Goal: Use online tool/utility: Utilize a website feature to perform a specific function

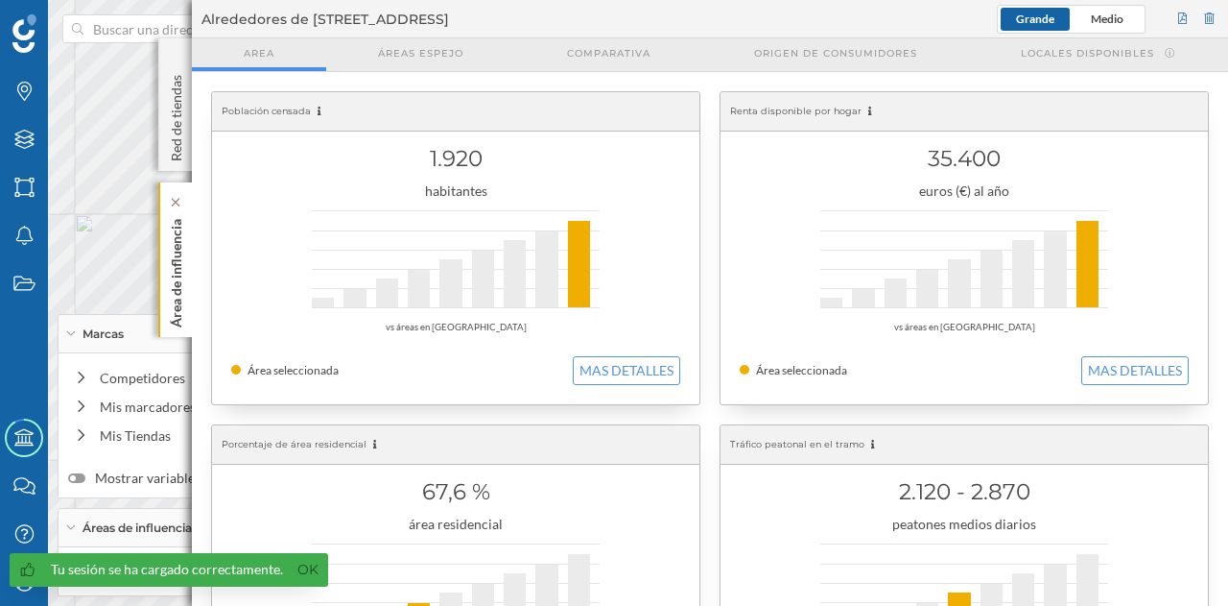
click at [186, 243] on div "Área de influencia" at bounding box center [175, 259] width 34 height 155
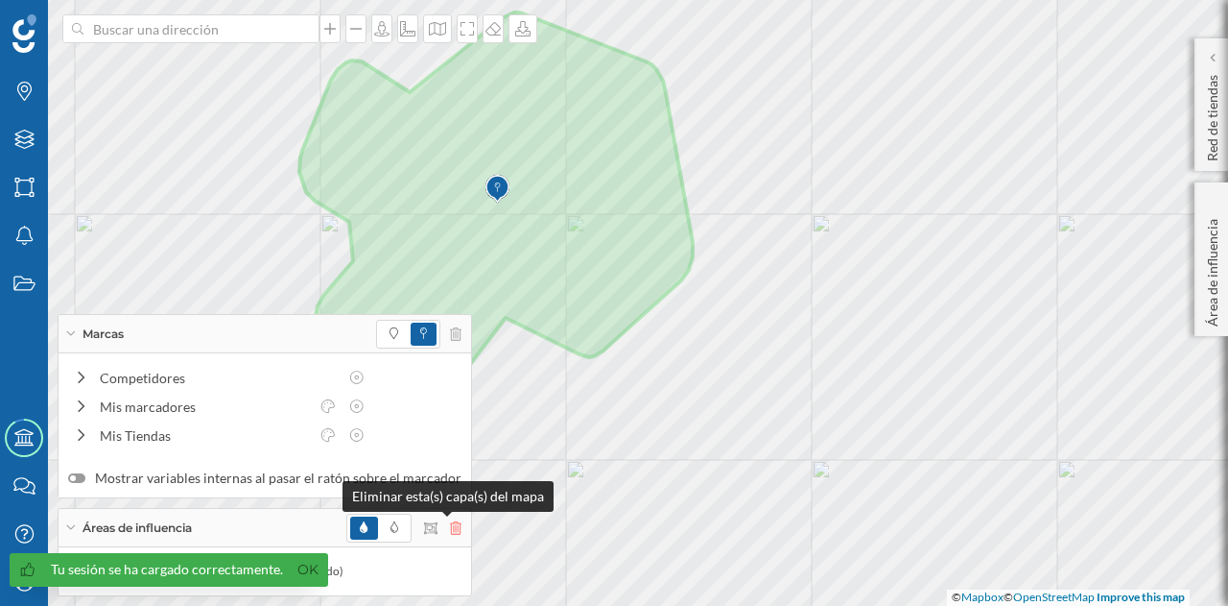
click at [450, 528] on icon at bounding box center [456, 527] width 12 height 13
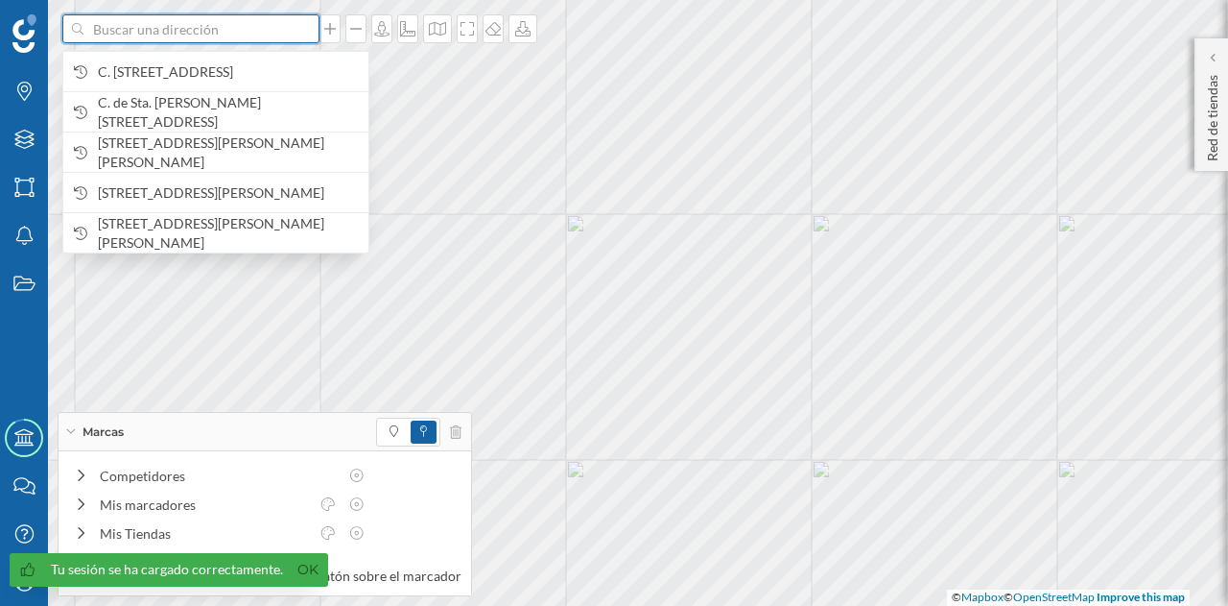
click at [200, 37] on input at bounding box center [190, 28] width 215 height 29
paste input "Diseminado Ctra. [STREET_ADDRESS]"
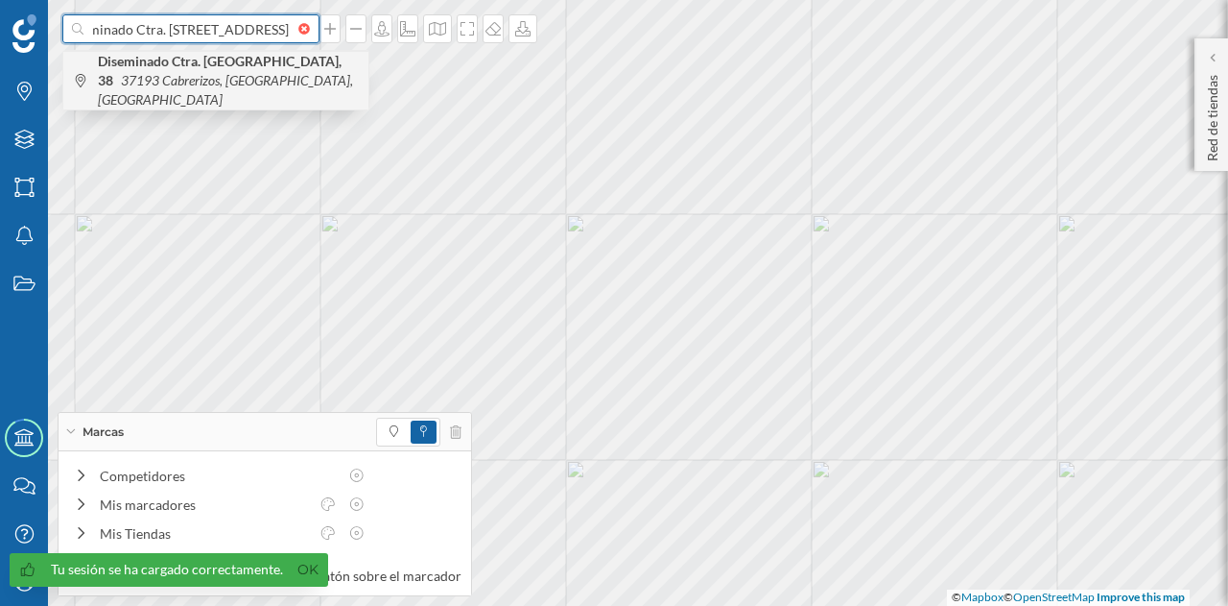
type input "Diseminado Ctra. [STREET_ADDRESS]"
click at [210, 87] on icon "37193 Cabrerizos, [GEOGRAPHIC_DATA], [GEOGRAPHIC_DATA]" at bounding box center [225, 90] width 255 height 36
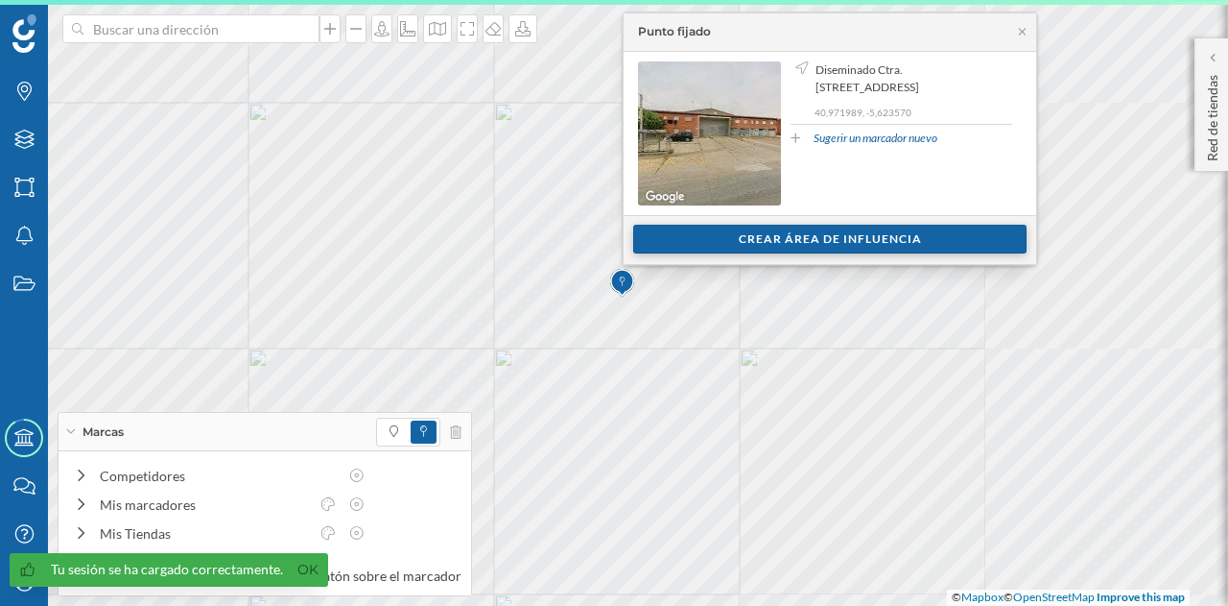
click at [690, 246] on div "Crear área de influencia" at bounding box center [829, 239] width 393 height 29
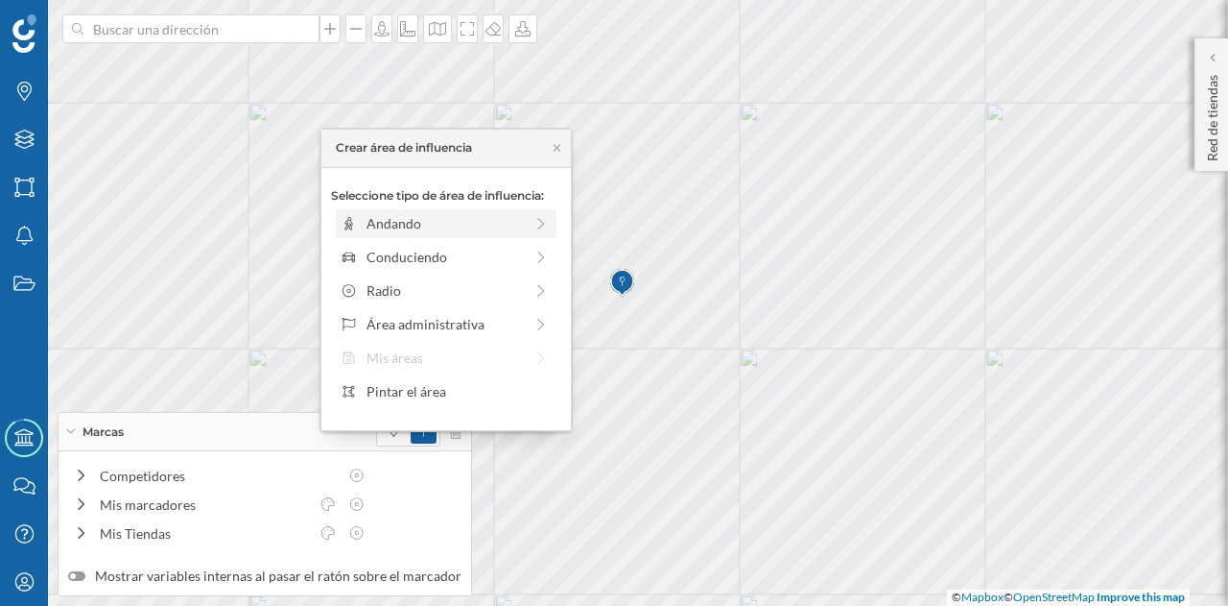
click at [459, 234] on div "Andando" at bounding box center [446, 223] width 221 height 29
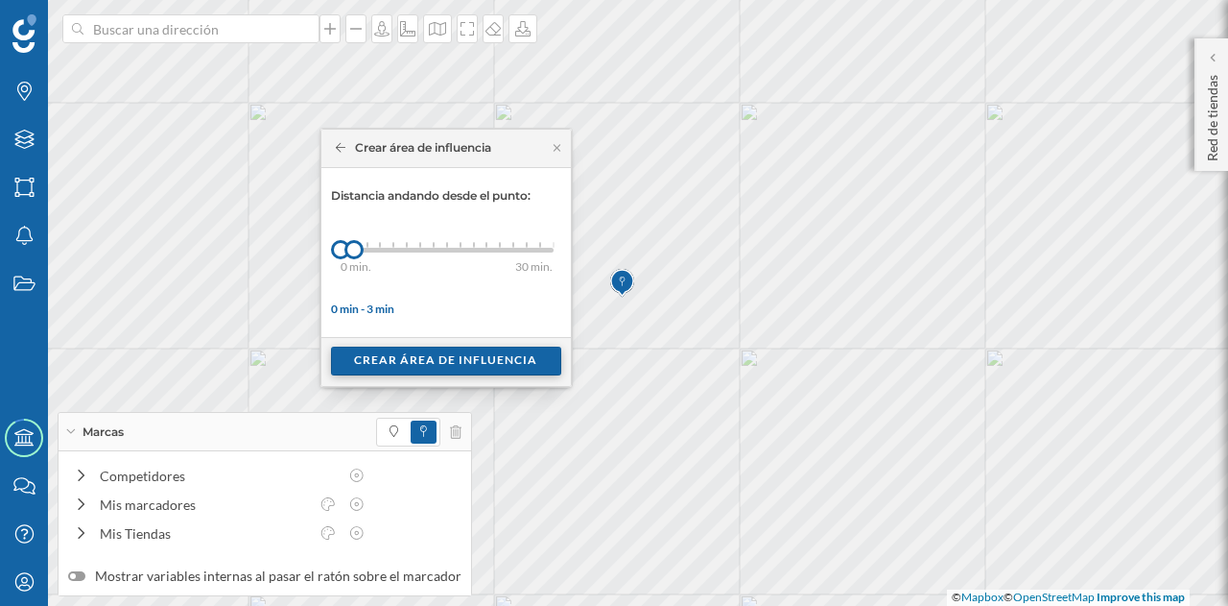
click at [413, 369] on div "Crear área de influencia" at bounding box center [446, 360] width 230 height 29
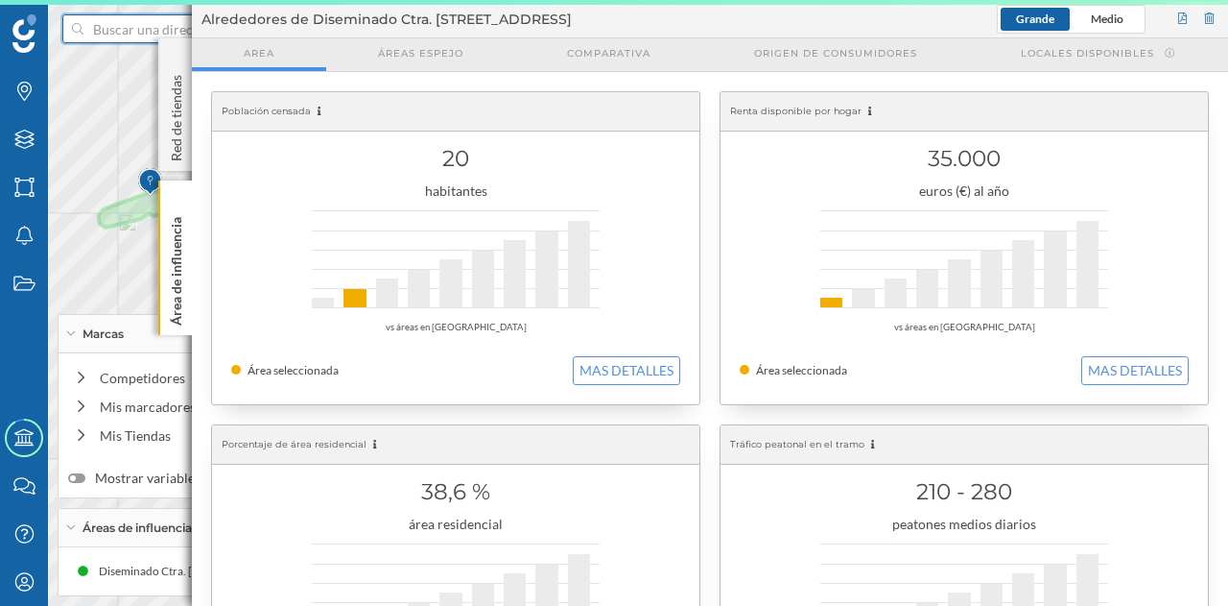
click at [134, 26] on input at bounding box center [190, 28] width 215 height 29
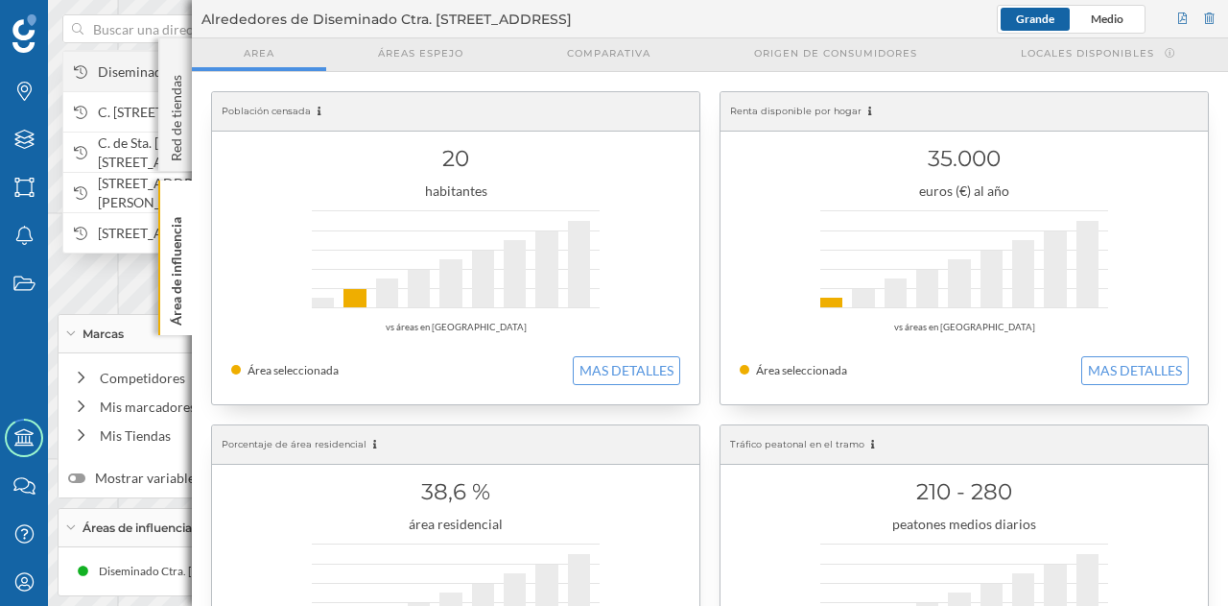
drag, startPoint x: 134, startPoint y: 26, endPoint x: 115, endPoint y: 71, distance: 49.0
click at [115, 71] on span "Diseminado Ctra. [STREET_ADDRESS]" at bounding box center [228, 71] width 261 height 19
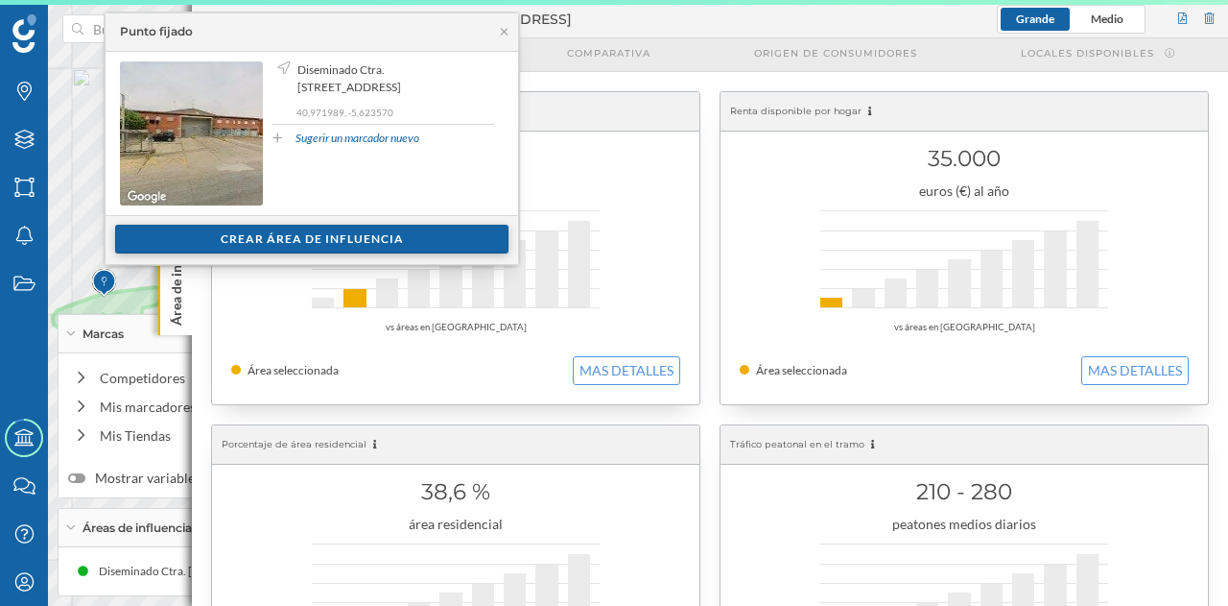
click at [245, 225] on div "Crear área de influencia" at bounding box center [311, 239] width 393 height 29
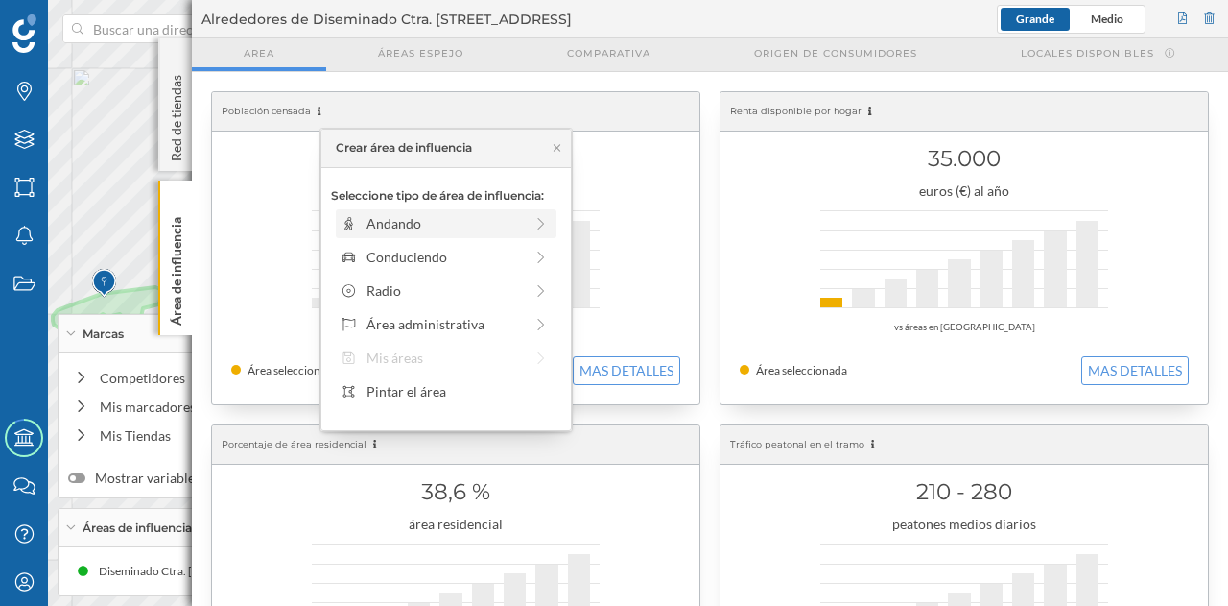
click at [409, 220] on div "Andando" at bounding box center [445, 223] width 156 height 20
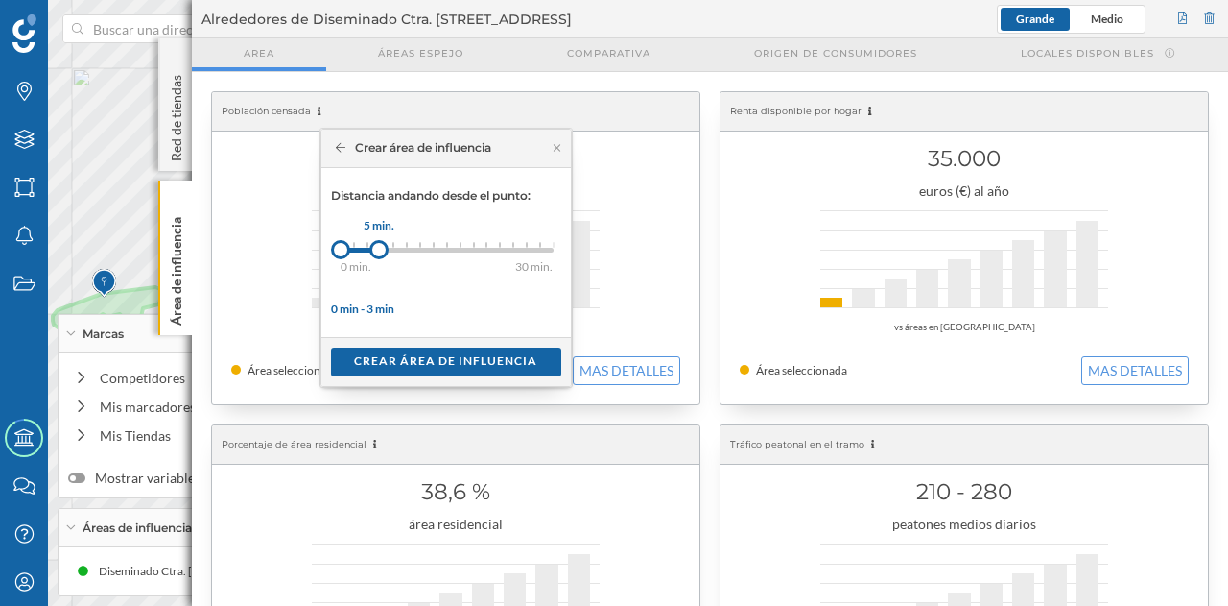
drag, startPoint x: 355, startPoint y: 253, endPoint x: 378, endPoint y: 253, distance: 23.0
click at [378, 253] on div at bounding box center [378, 249] width 19 height 19
click at [424, 358] on div "Crear área de influencia" at bounding box center [446, 360] width 230 height 29
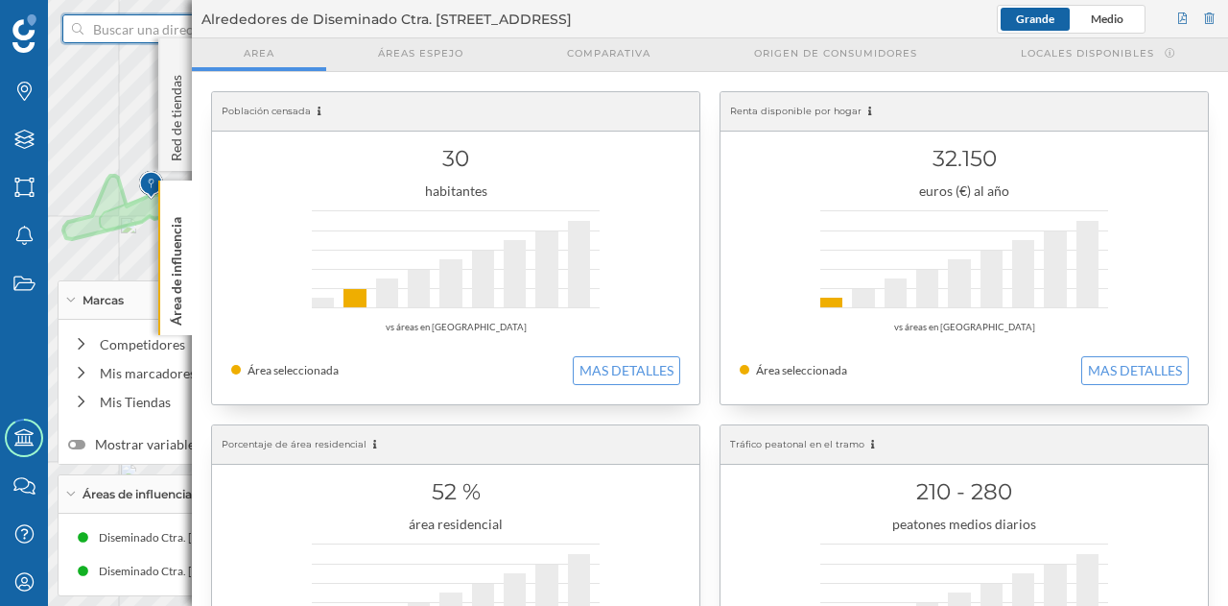
click at [157, 31] on input at bounding box center [190, 28] width 215 height 29
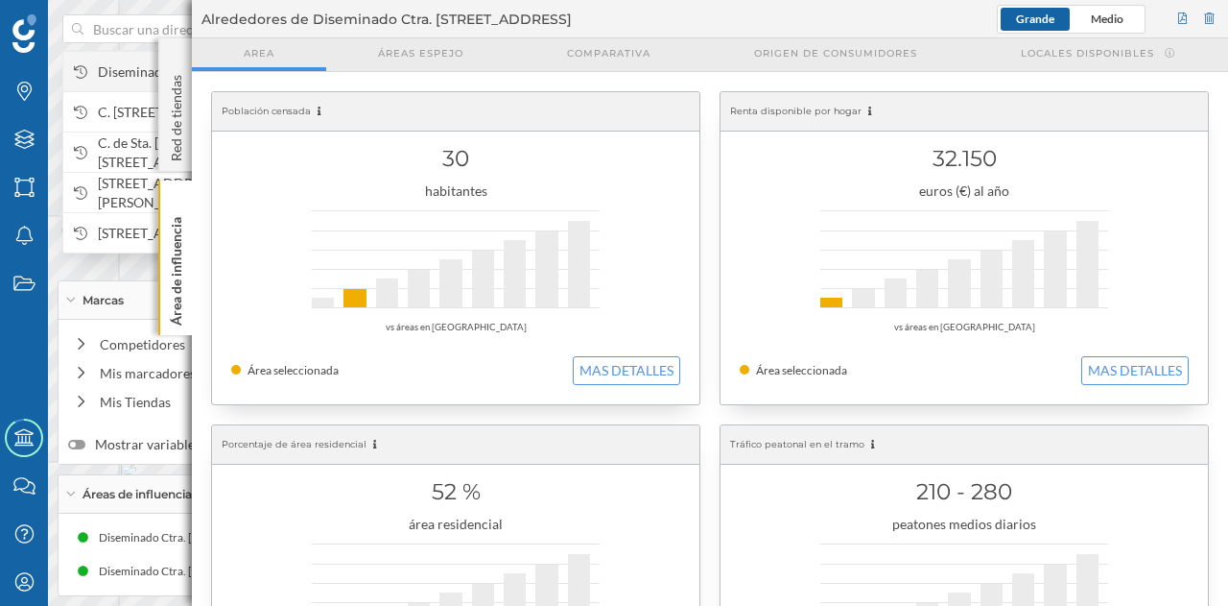
drag, startPoint x: 157, startPoint y: 31, endPoint x: 100, endPoint y: 55, distance: 62.4
click at [100, 62] on span "Diseminado Ctra. [STREET_ADDRESS]" at bounding box center [228, 71] width 261 height 19
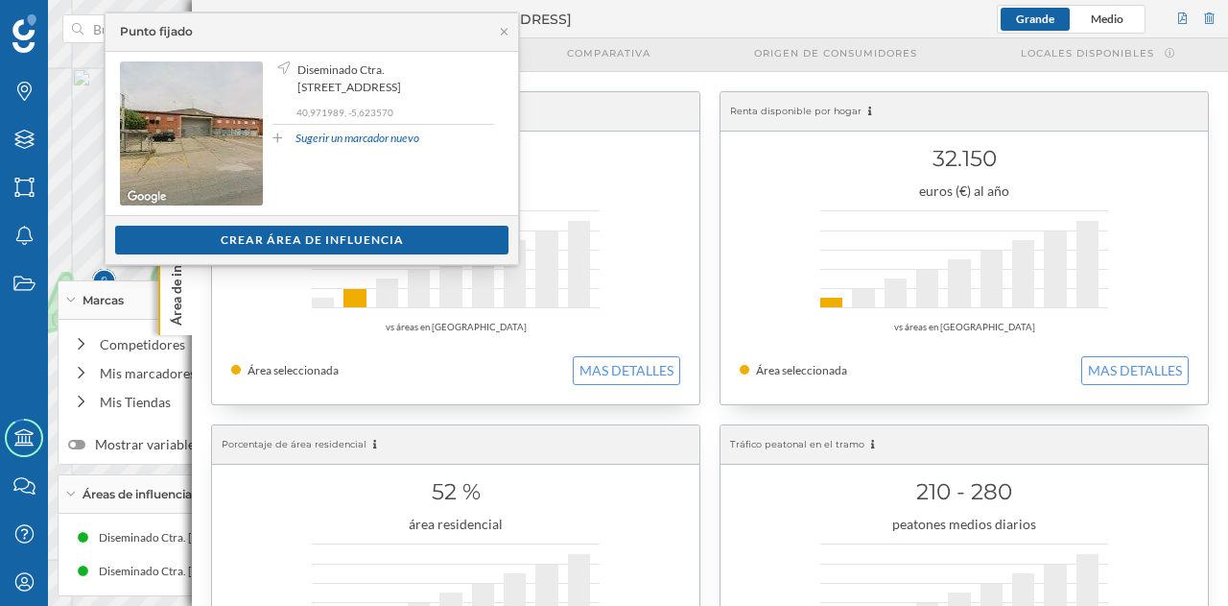
click at [222, 233] on div "Crear área de influencia" at bounding box center [311, 240] width 393 height 29
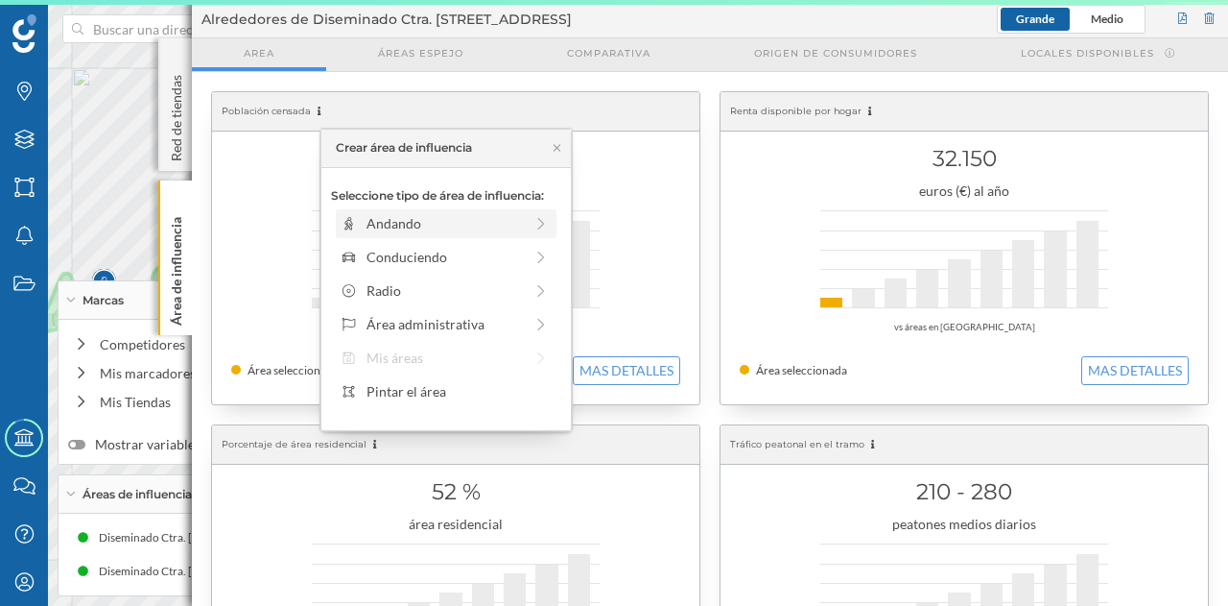
click at [363, 213] on div "Andando" at bounding box center [432, 223] width 183 height 20
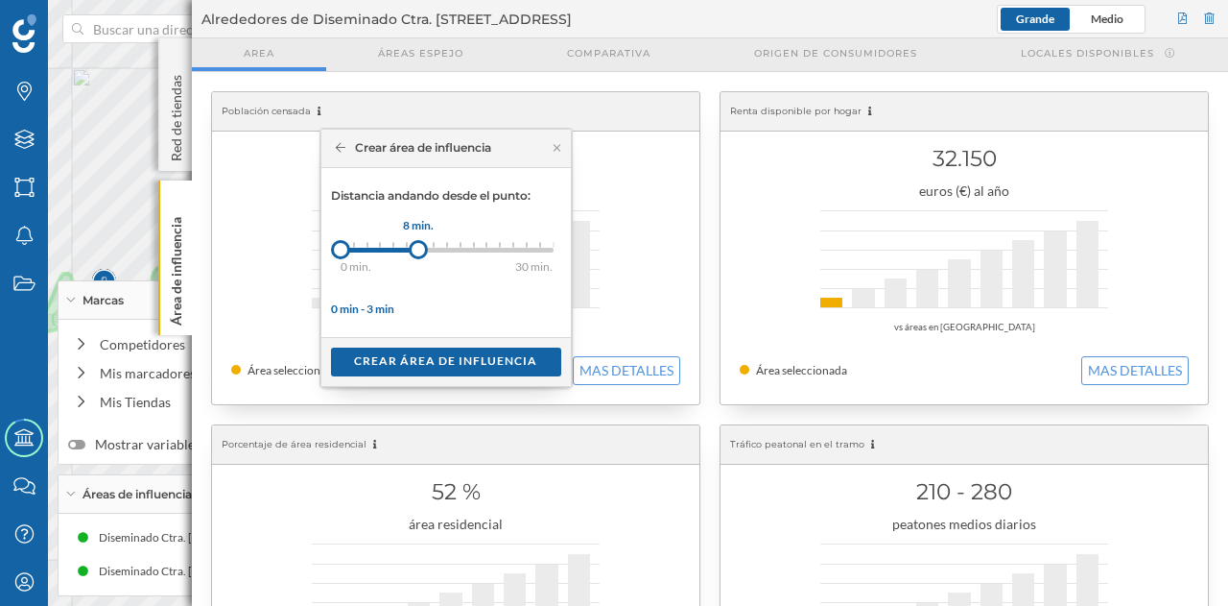
drag, startPoint x: 347, startPoint y: 250, endPoint x: 417, endPoint y: 252, distance: 70.1
click at [417, 252] on div at bounding box center [418, 249] width 19 height 19
click at [422, 358] on div "Crear área de influencia" at bounding box center [446, 360] width 230 height 29
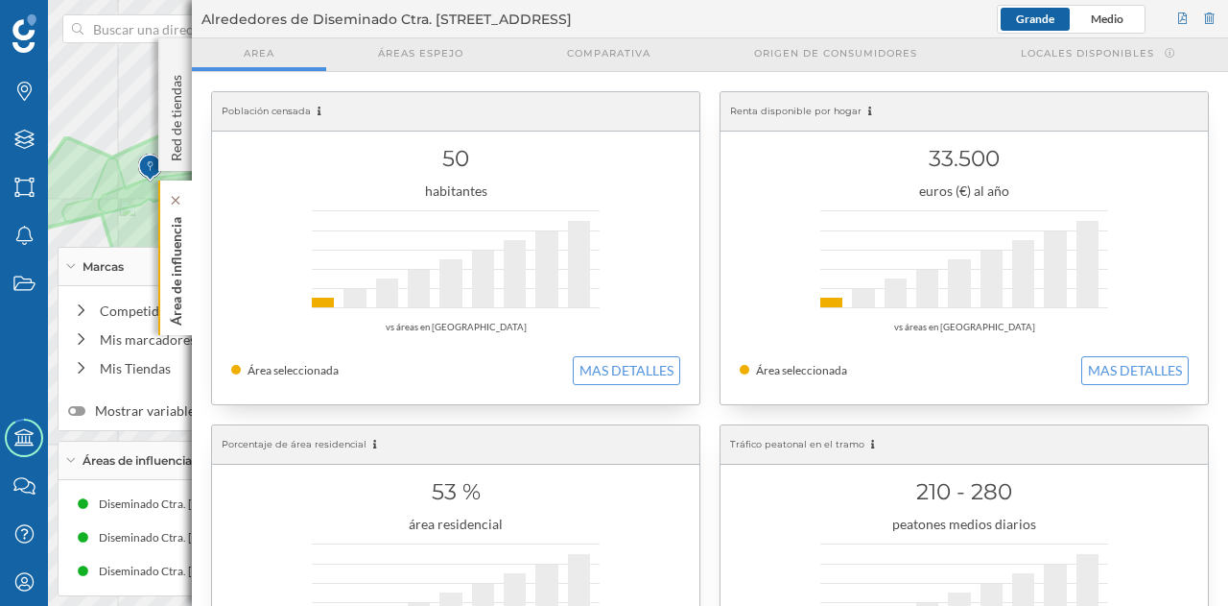
click at [185, 264] on p "Área de influencia" at bounding box center [176, 267] width 19 height 116
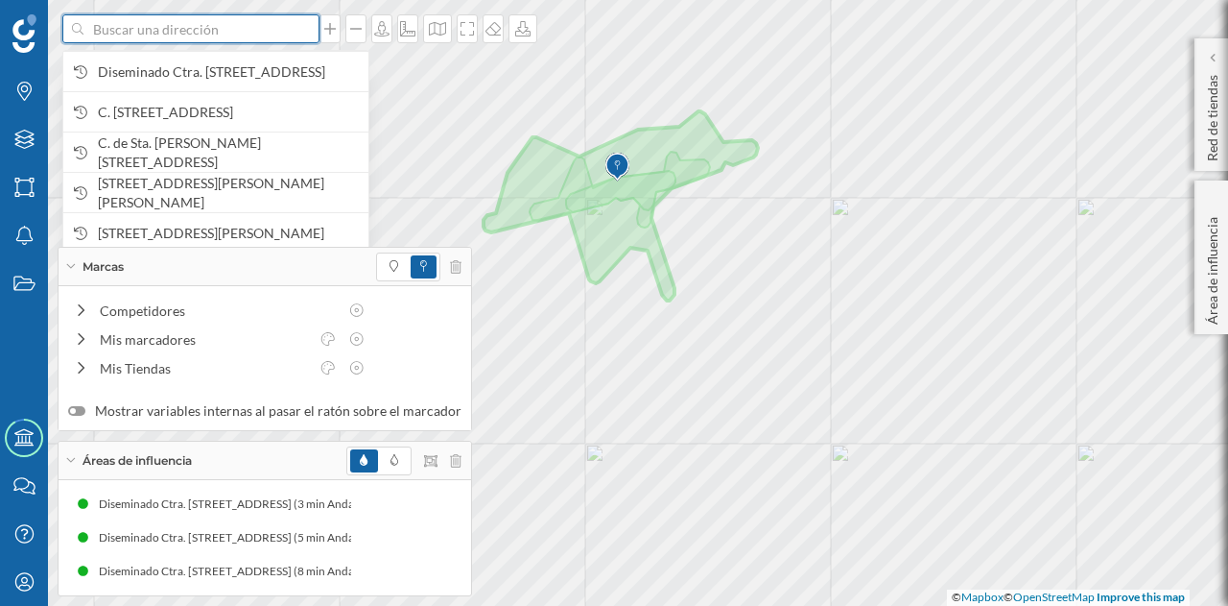
click at [219, 41] on input at bounding box center [190, 28] width 215 height 29
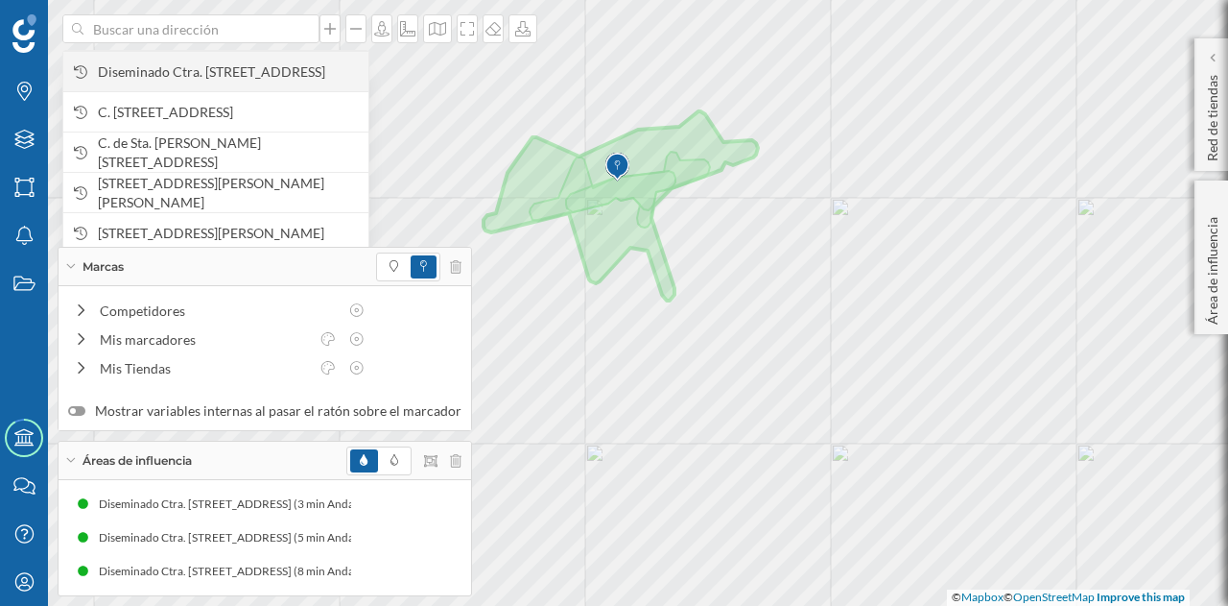
click at [214, 71] on span "Diseminado Ctra. [STREET_ADDRESS]" at bounding box center [228, 71] width 261 height 19
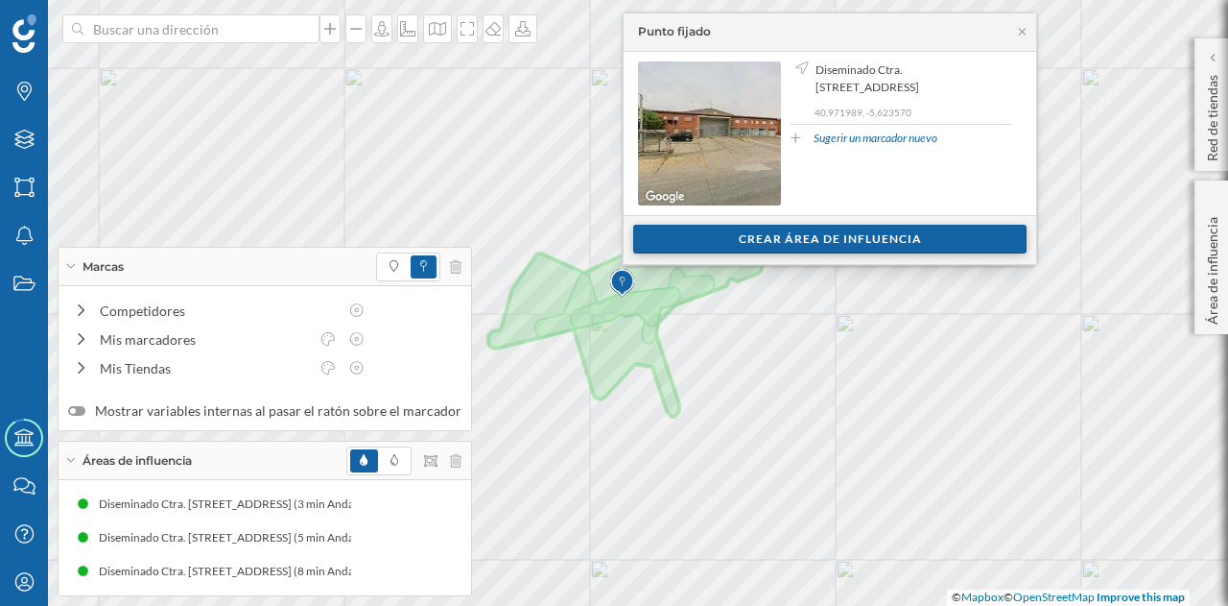
click at [711, 239] on div "Crear área de influencia" at bounding box center [829, 239] width 393 height 29
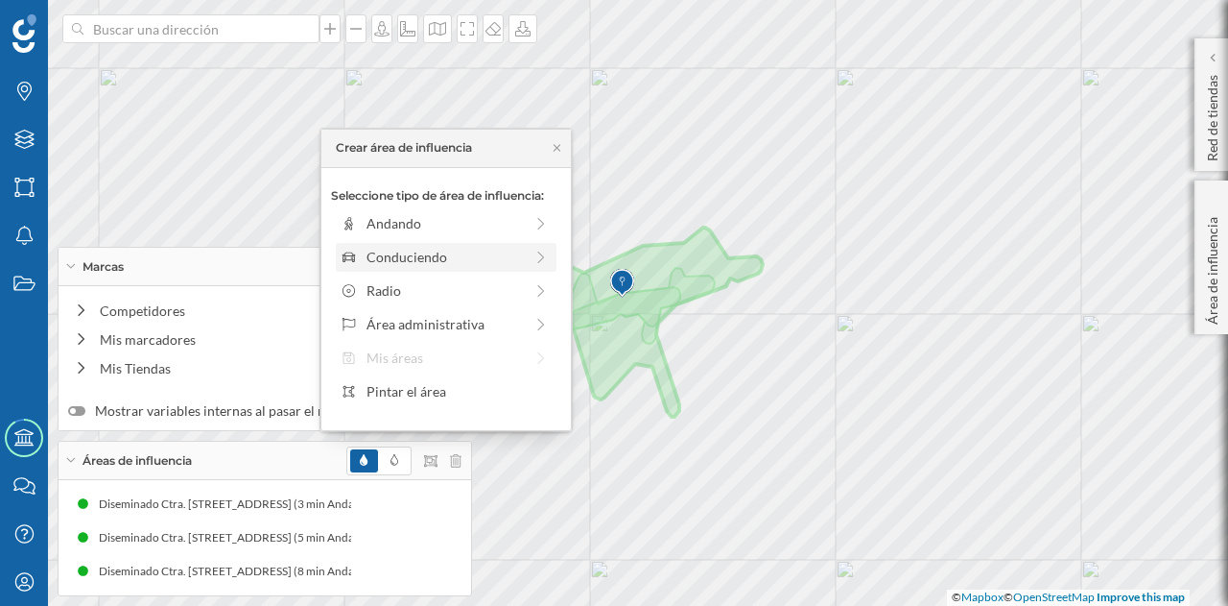
click at [422, 252] on div "Conduciendo" at bounding box center [445, 257] width 156 height 20
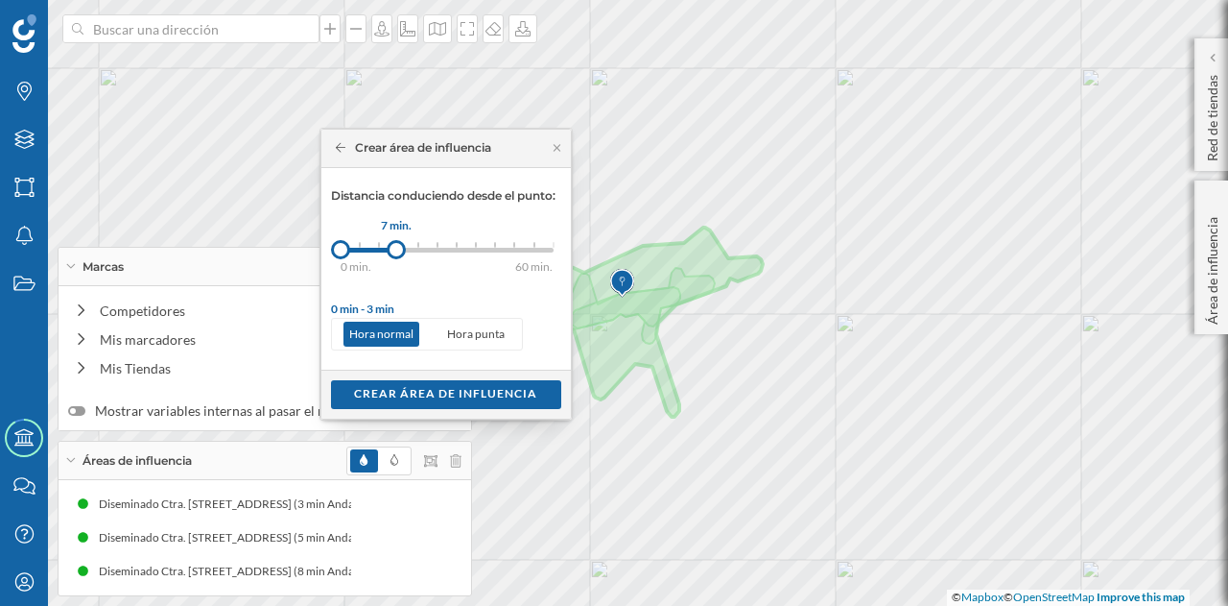
drag, startPoint x: 363, startPoint y: 246, endPoint x: 396, endPoint y: 250, distance: 33.8
click at [396, 250] on div at bounding box center [396, 249] width 19 height 19
drag, startPoint x: 430, startPoint y: 372, endPoint x: 431, endPoint y: 382, distance: 9.6
click at [432, 371] on div "Crear área de influencia" at bounding box center [446, 393] width 250 height 49
click at [435, 384] on div "Crear área de influencia" at bounding box center [446, 393] width 230 height 29
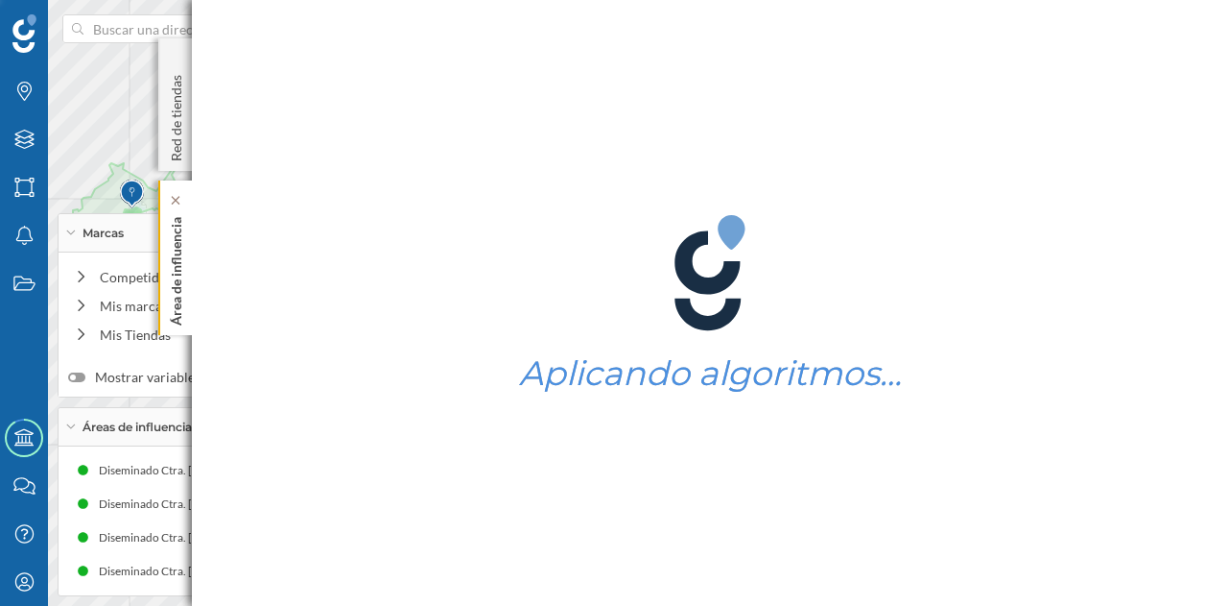
click at [186, 282] on div "Área de influencia" at bounding box center [175, 257] width 34 height 155
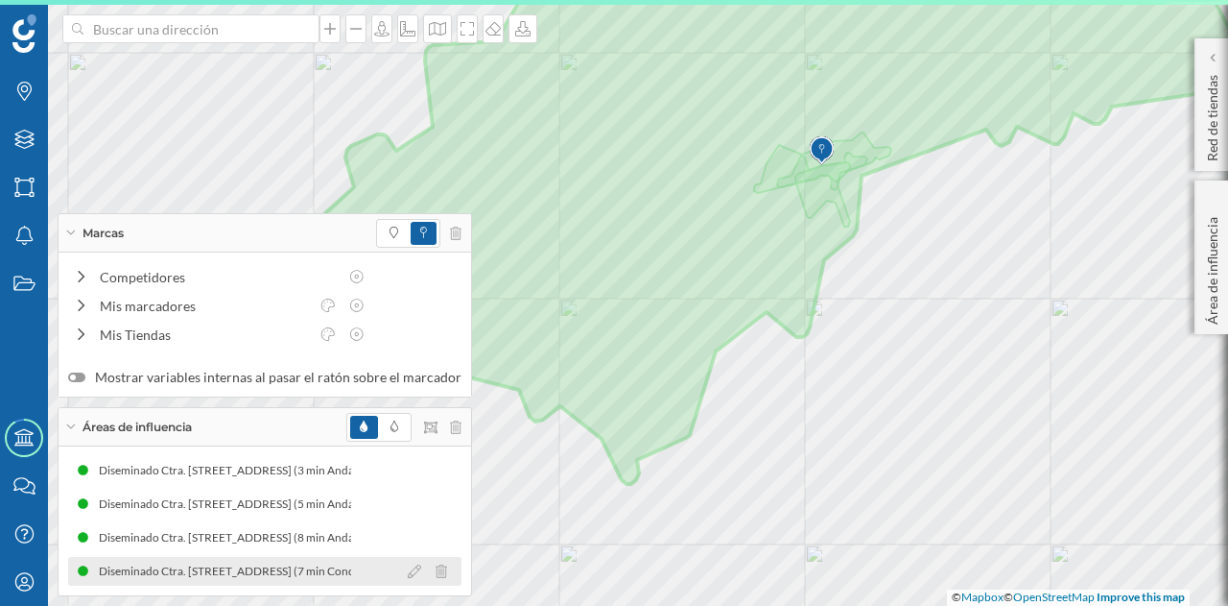
click at [321, 571] on div "Diseminado Ctra. [STREET_ADDRESS] (7 min Conduciendo)" at bounding box center [253, 570] width 311 height 19
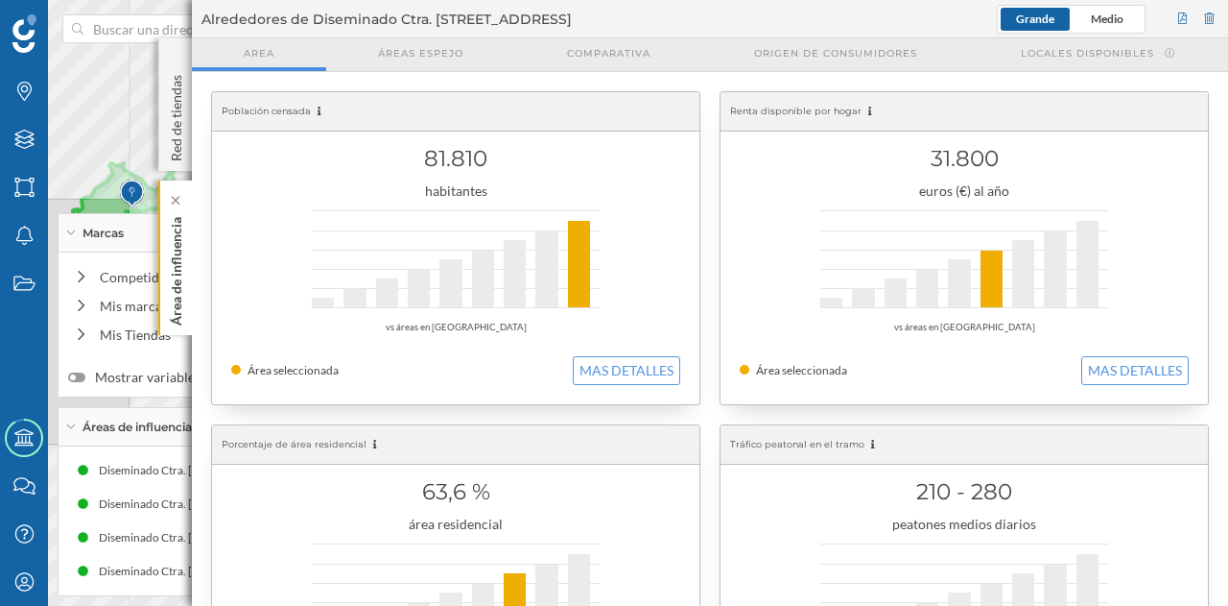
click at [171, 278] on p "Área de influencia" at bounding box center [176, 267] width 19 height 116
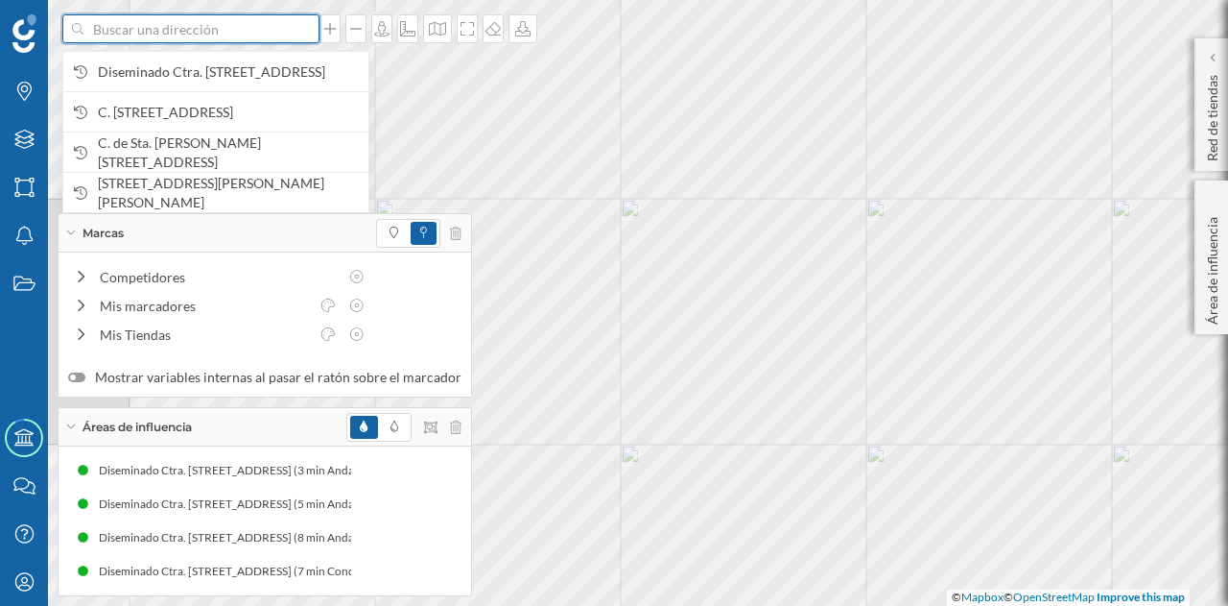
click at [165, 36] on input at bounding box center [190, 28] width 215 height 29
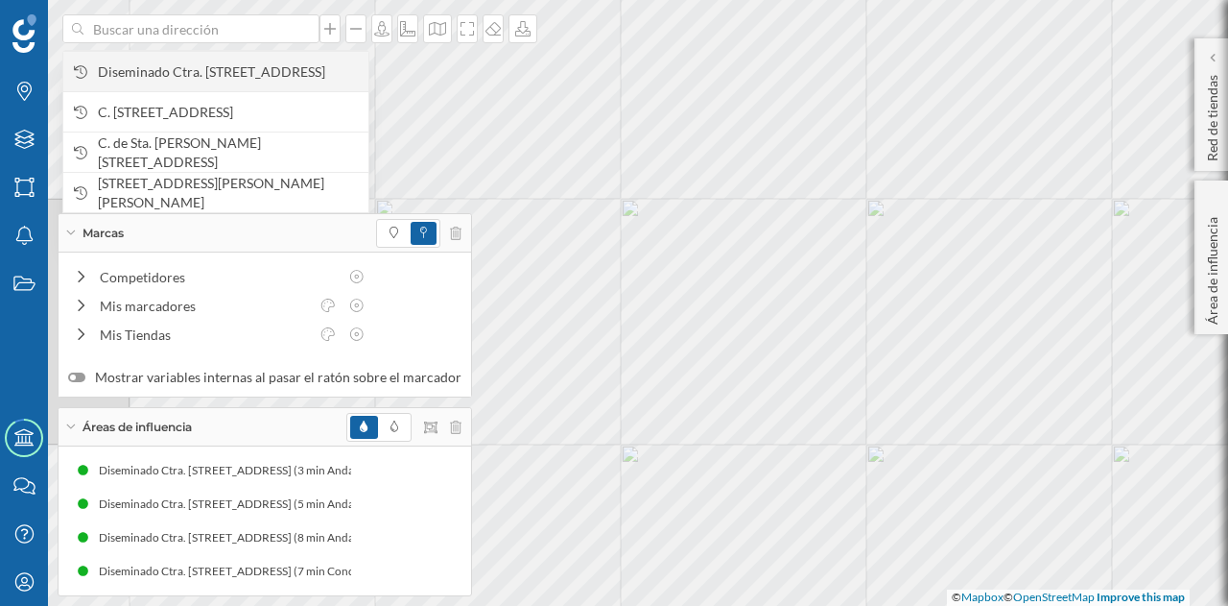
click at [166, 78] on span "Diseminado Ctra. [STREET_ADDRESS]" at bounding box center [228, 71] width 261 height 19
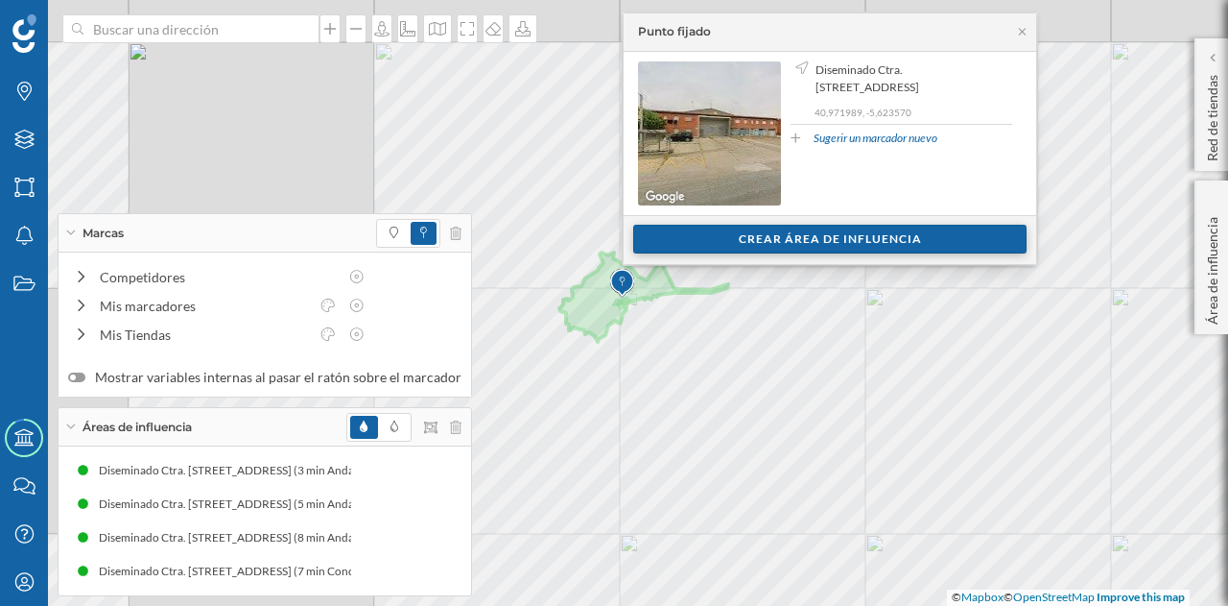
click at [699, 233] on div "Crear área de influencia" at bounding box center [829, 239] width 393 height 29
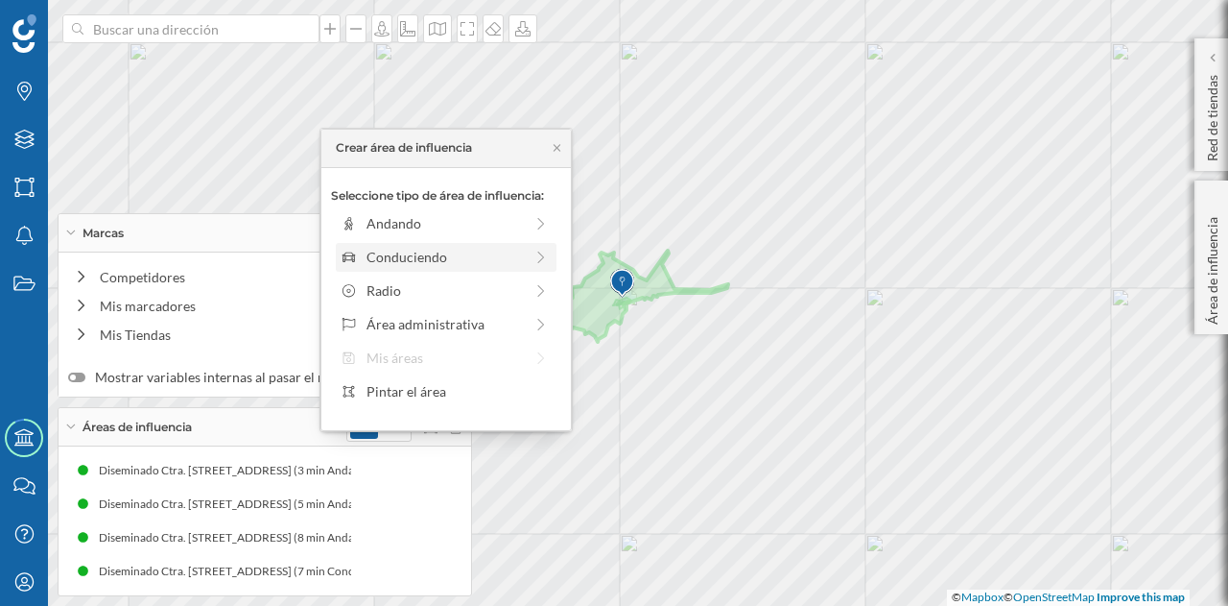
click at [415, 260] on div "Conduciendo" at bounding box center [445, 257] width 156 height 20
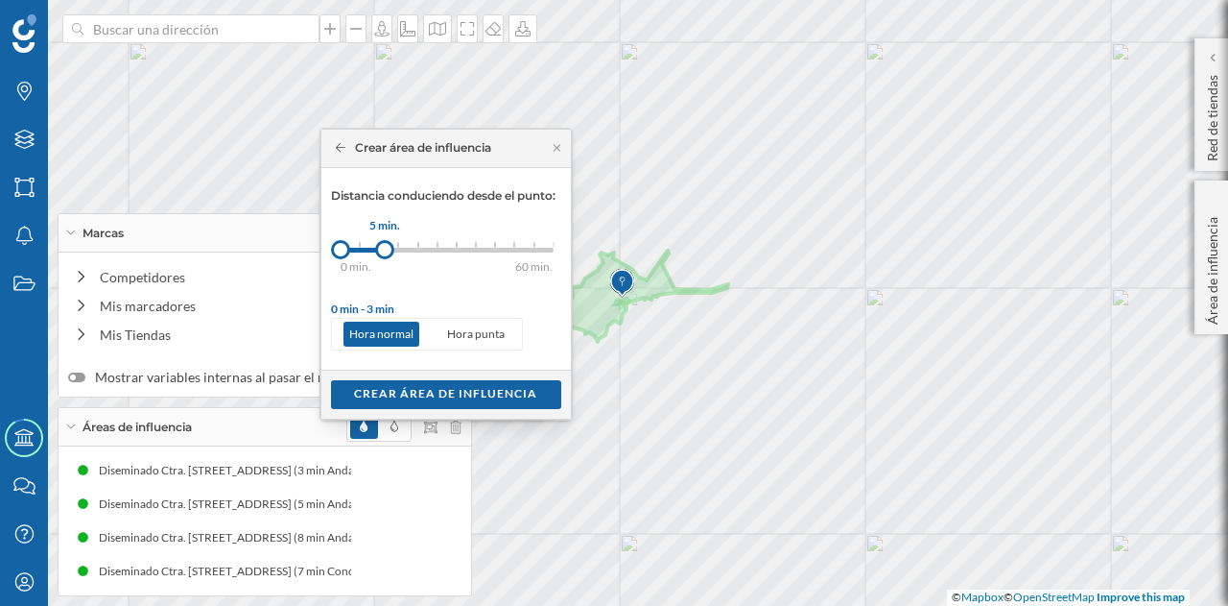
drag, startPoint x: 355, startPoint y: 249, endPoint x: 385, endPoint y: 253, distance: 30.1
click at [385, 253] on div at bounding box center [384, 249] width 19 height 19
click at [433, 381] on div "Crear área de influencia" at bounding box center [446, 393] width 230 height 29
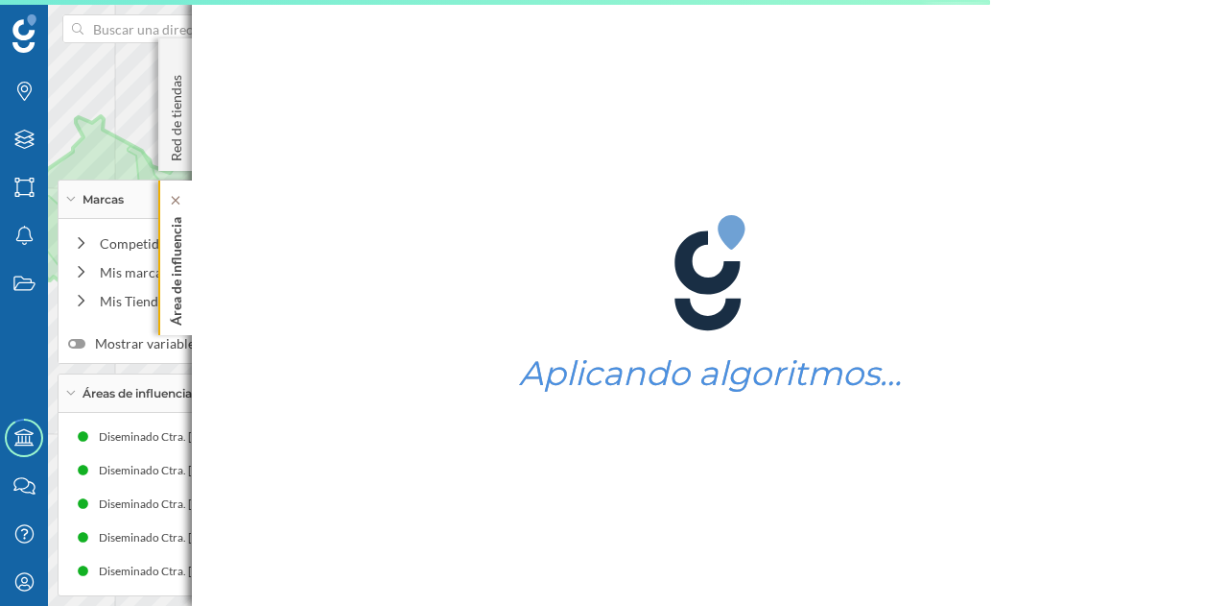
click at [188, 244] on div "Área de influencia" at bounding box center [175, 257] width 34 height 155
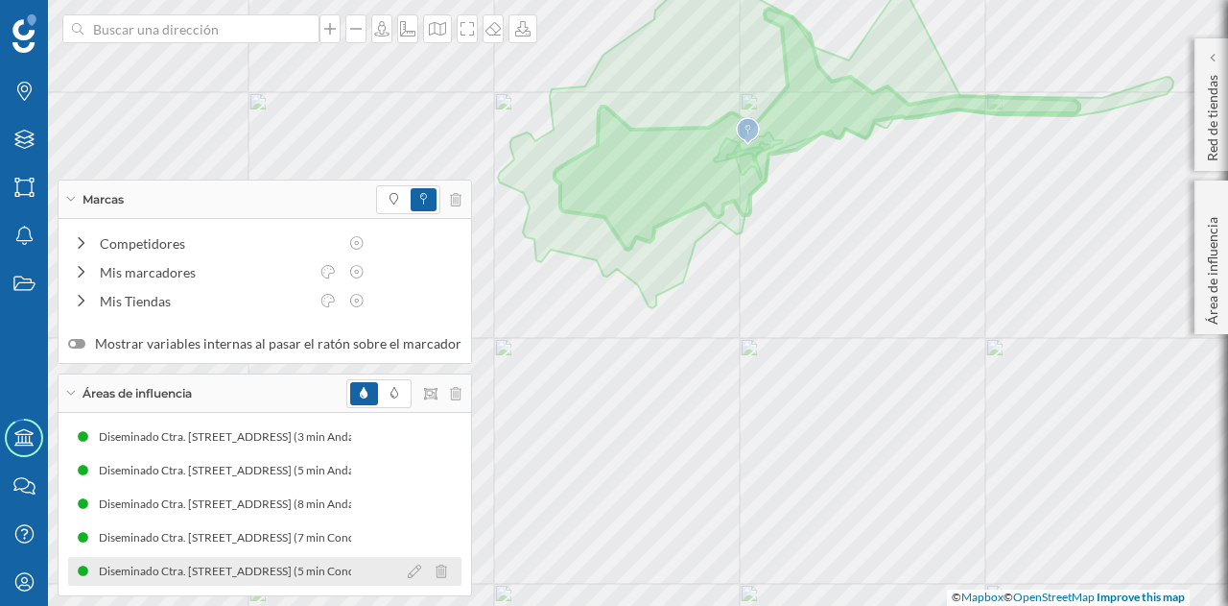
click at [311, 576] on div "Diseminado Ctra. [STREET_ADDRESS] (5 min Conduciendo)" at bounding box center [254, 570] width 311 height 19
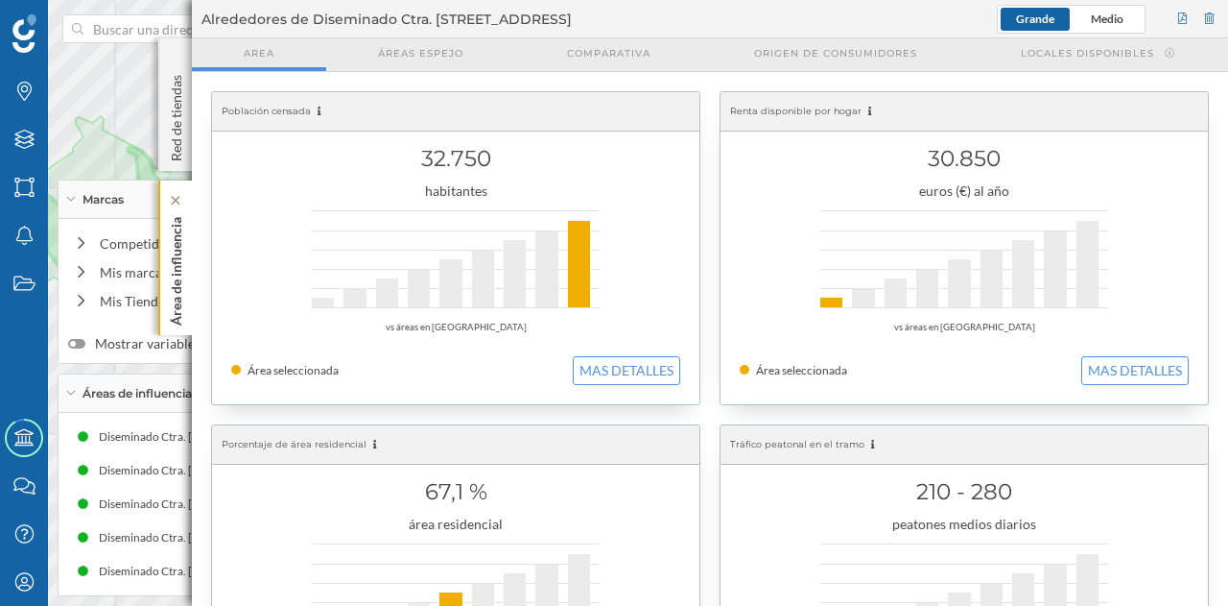
click at [173, 312] on p "Área de influencia" at bounding box center [176, 267] width 19 height 116
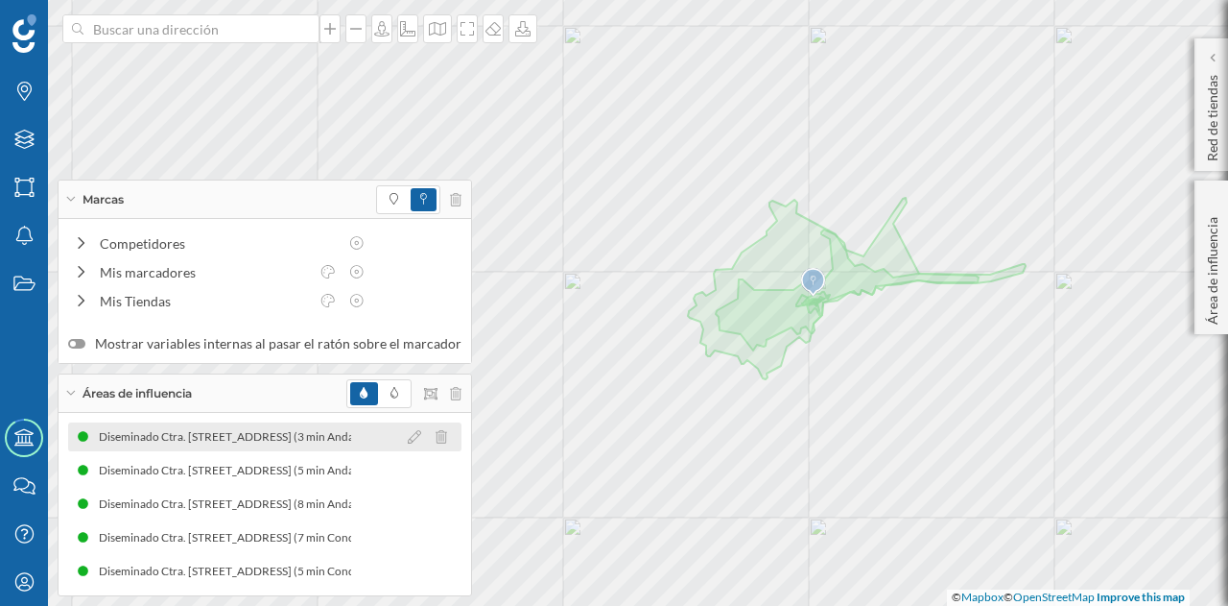
click at [256, 430] on div "Diseminado Ctra. [STREET_ADDRESS] (3 min Andando)" at bounding box center [242, 436] width 289 height 19
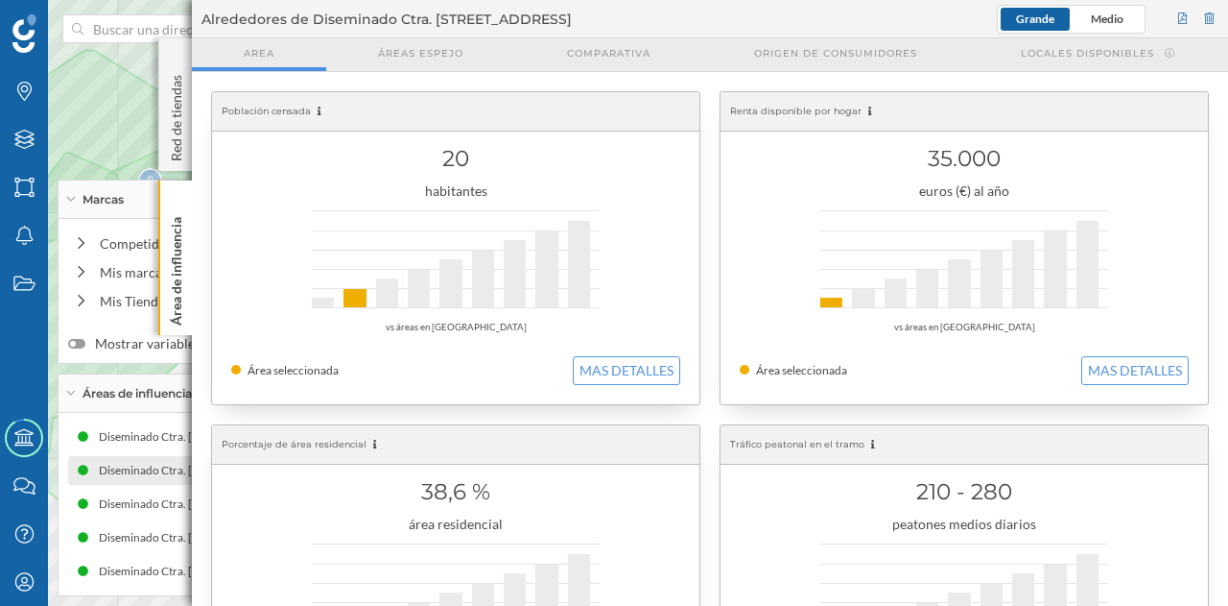
click at [118, 482] on div "Diseminado Ctra. [STREET_ADDRESS] (5 min Andando) Diseminado Ctra. [STREET_ADDR…" at bounding box center [264, 470] width 393 height 29
click at [117, 513] on div "Diseminado Ctra. [STREET_ADDRESS] (8 min Andando) Diseminado Ctra. [STREET_ADDR…" at bounding box center [264, 503] width 393 height 29
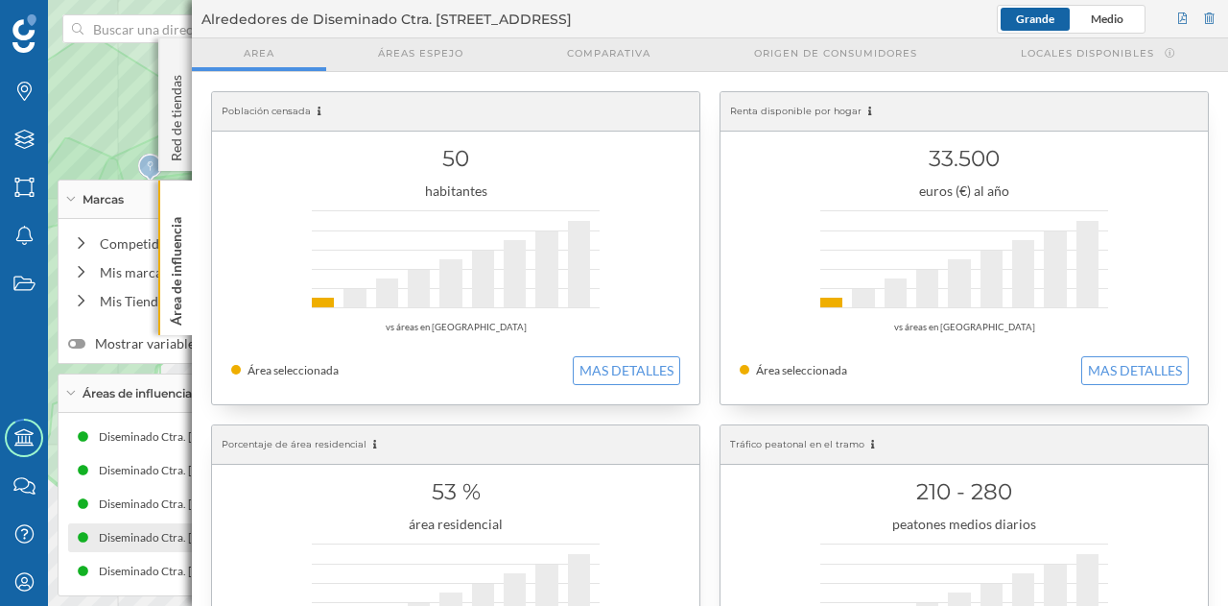
click at [140, 546] on div "Diseminado Ctra. [STREET_ADDRESS] (7 min Conduciendo)" at bounding box center [254, 537] width 311 height 19
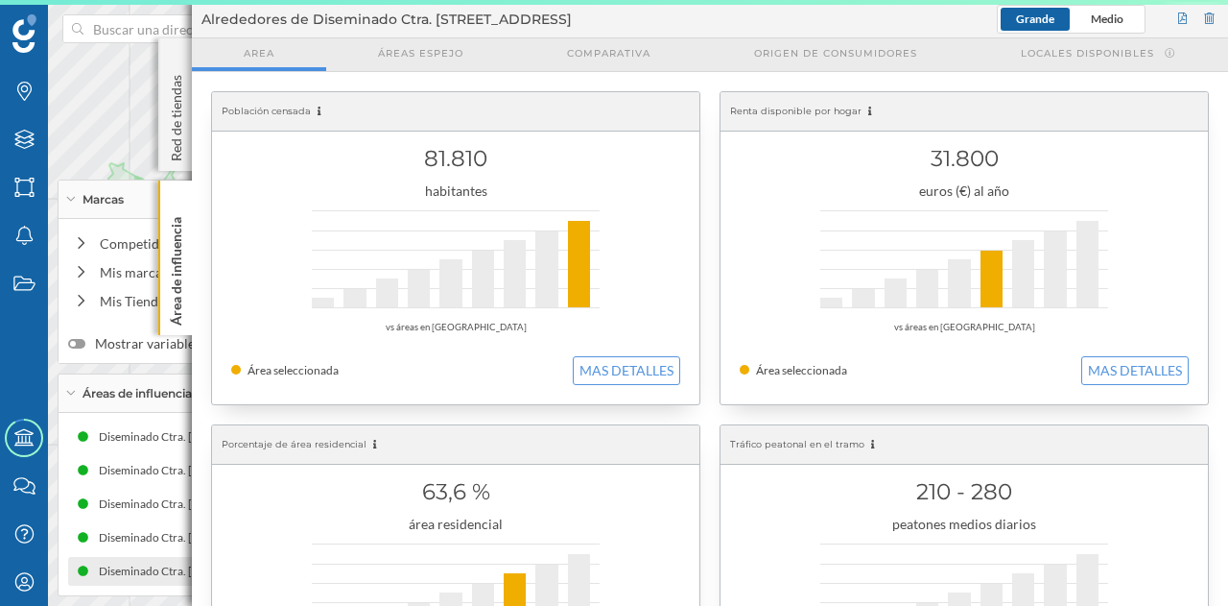
click at [140, 577] on div "Diseminado Ctra. [STREET_ADDRESS] (5 min Conduciendo)" at bounding box center [253, 570] width 311 height 19
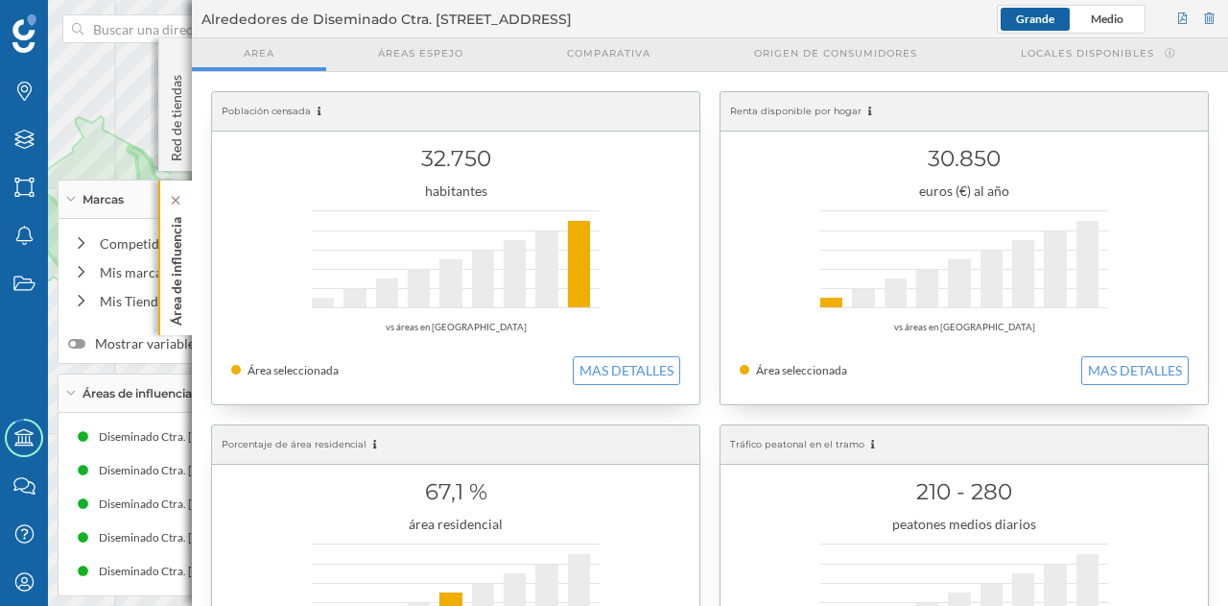
click at [186, 304] on div "Área de influencia" at bounding box center [175, 257] width 34 height 155
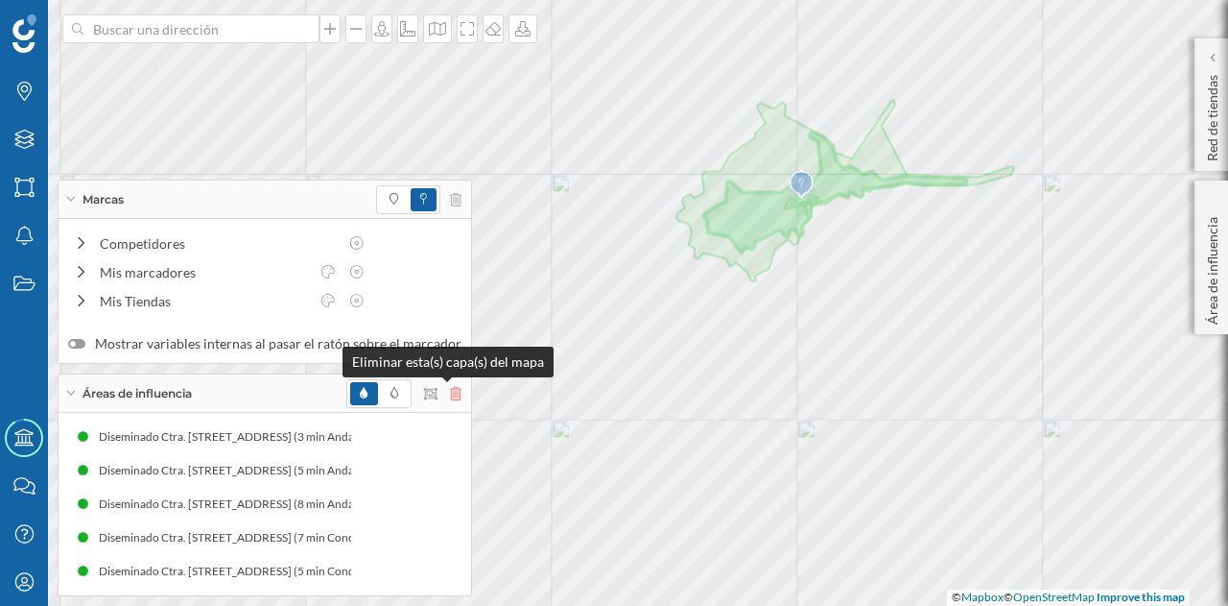
click at [451, 395] on icon at bounding box center [456, 393] width 12 height 13
